Goal: Information Seeking & Learning: Understand process/instructions

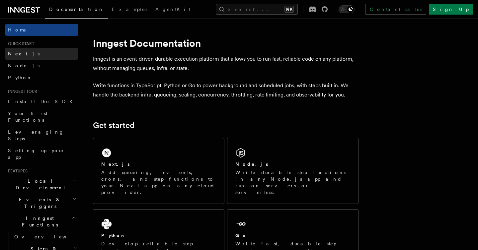
click at [37, 51] on link "Next.js" at bounding box center [41, 54] width 73 height 12
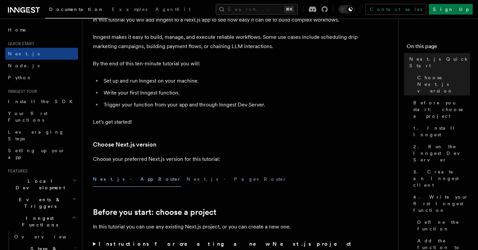
scroll to position [51, 0]
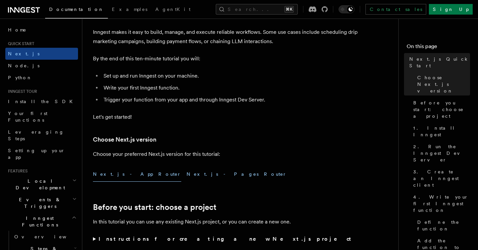
click at [186, 177] on button "Next.js - Pages Router" at bounding box center [236, 174] width 100 height 15
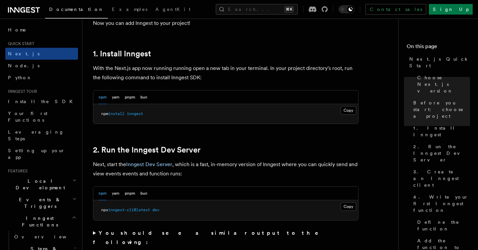
scroll to position [351, 0]
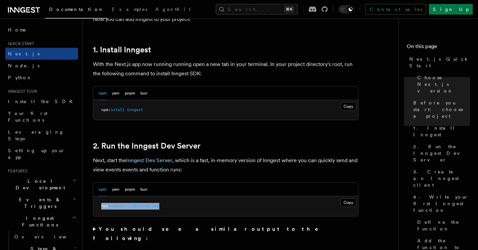
drag, startPoint x: 168, startPoint y: 206, endPoint x: 89, endPoint y: 208, distance: 78.9
copy span "npx inngest-cli@latest dev"
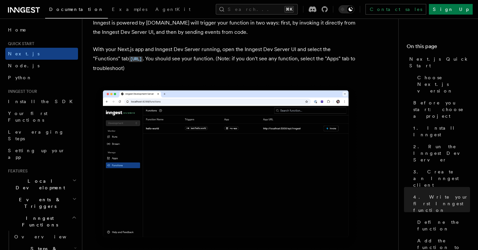
scroll to position [1387, 0]
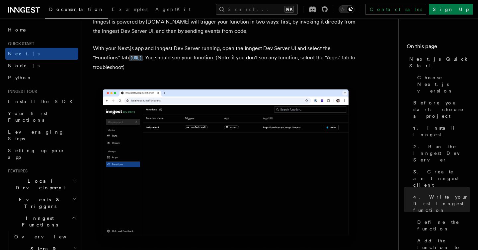
click at [350, 180] on img at bounding box center [225, 166] width 265 height 167
